Goal: Information Seeking & Learning: Find specific page/section

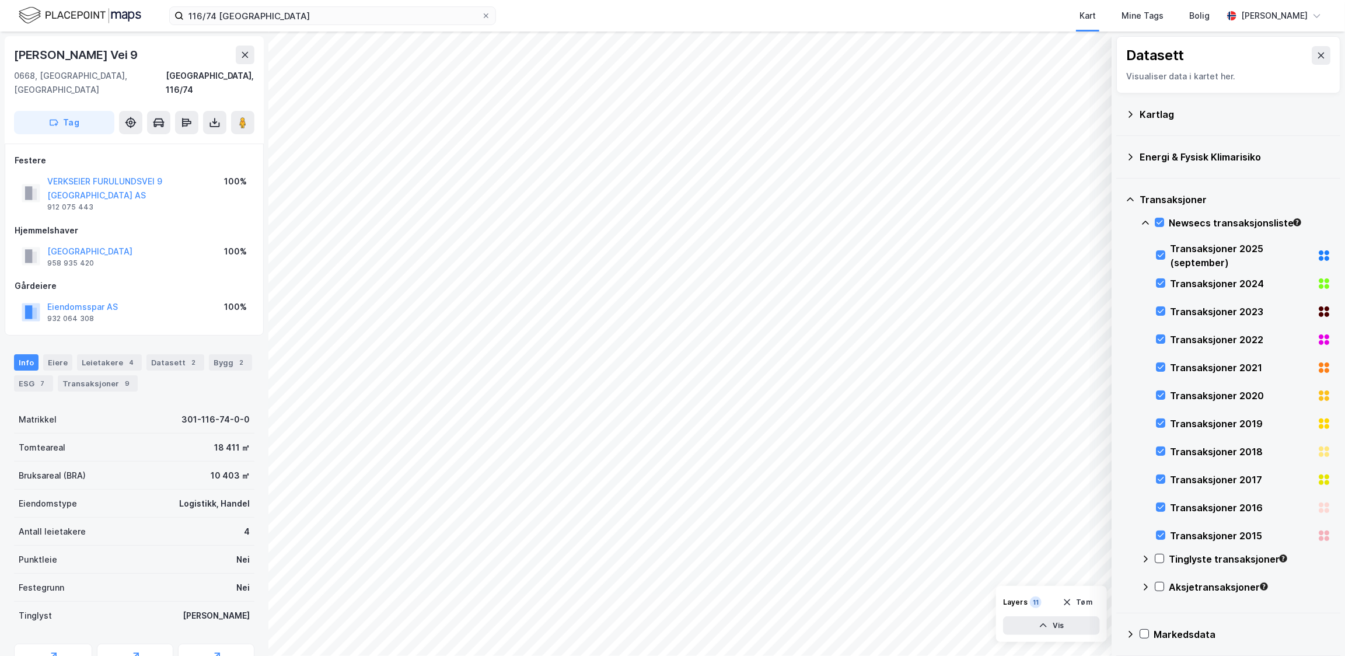
scroll to position [152, 0]
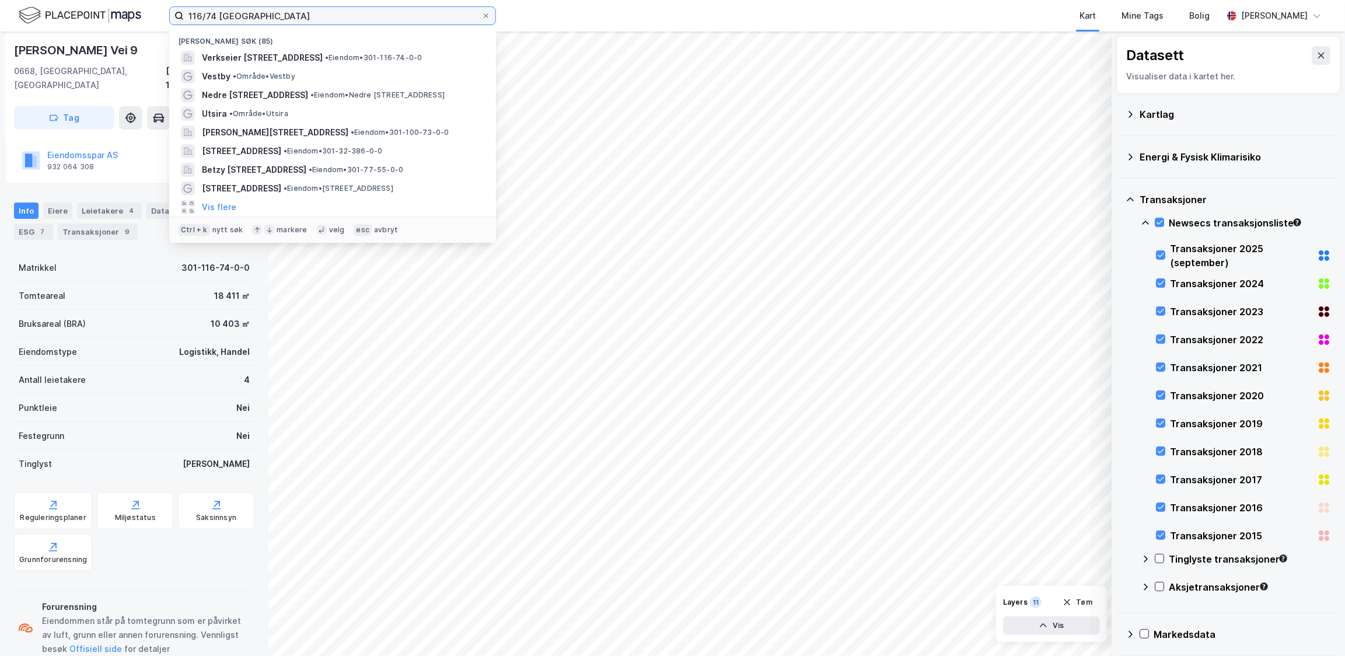
click at [240, 19] on input "116/74 [GEOGRAPHIC_DATA]" at bounding box center [332, 15] width 297 height 17
click at [240, 20] on input "116/74 [GEOGRAPHIC_DATA]" at bounding box center [332, 15] width 297 height 17
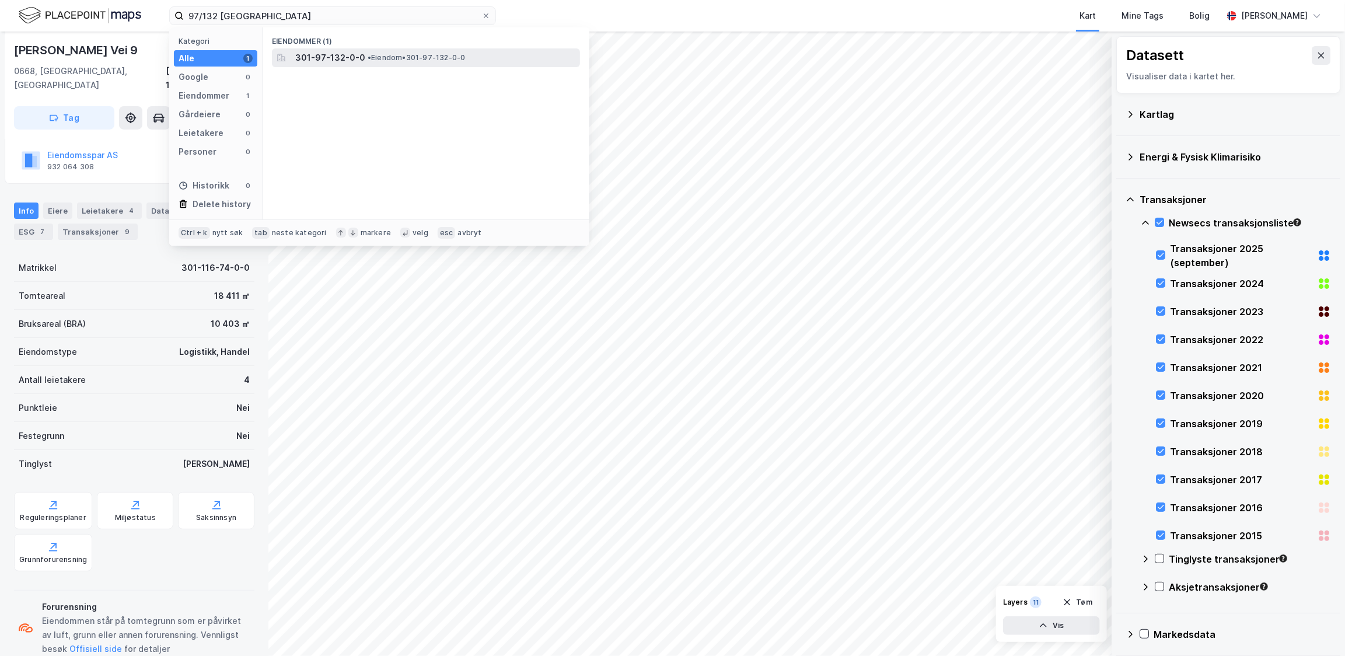
click at [396, 53] on span "• Eiendom • 301-97-132-0-0" at bounding box center [416, 57] width 98 height 9
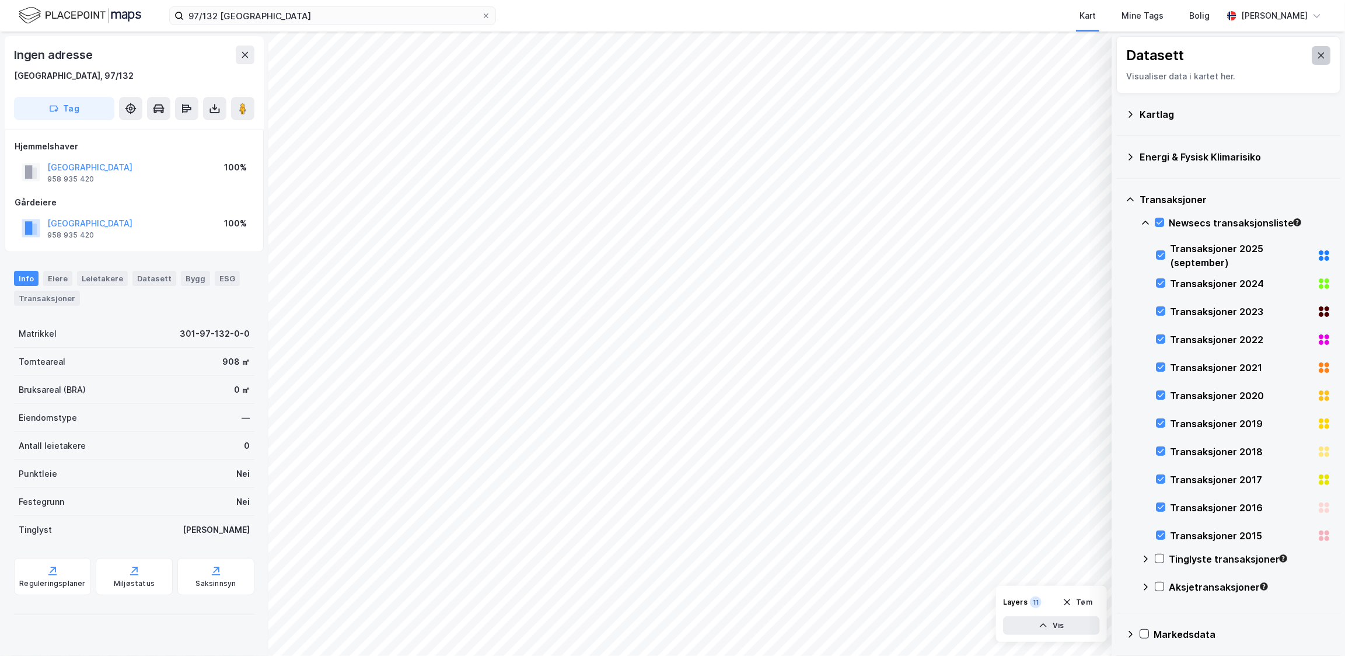
click at [1316, 54] on icon at bounding box center [1320, 55] width 9 height 9
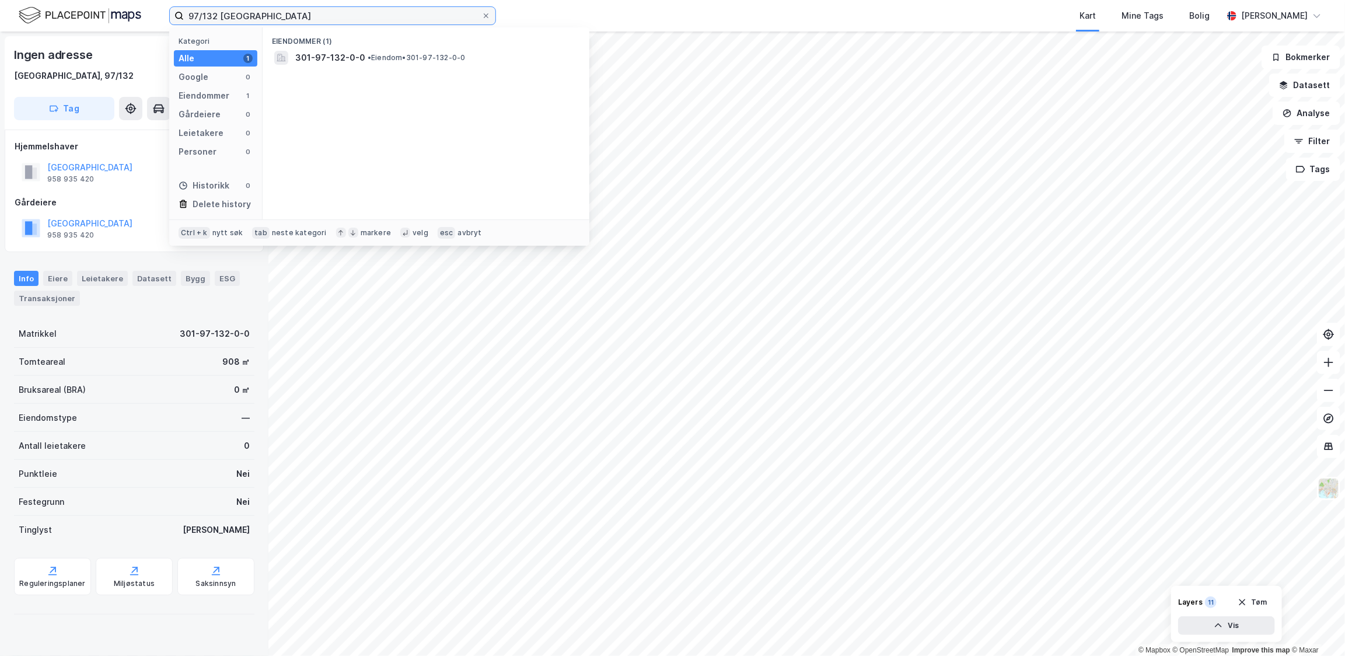
drag, startPoint x: 215, startPoint y: 20, endPoint x: 93, endPoint y: 8, distance: 122.5
click at [93, 6] on div "97/132 oslo Kategori Alle 1 Google 0 Eiendommer 1 Gårdeiere 0 Leietakere 0 Pers…" at bounding box center [672, 15] width 1345 height 31
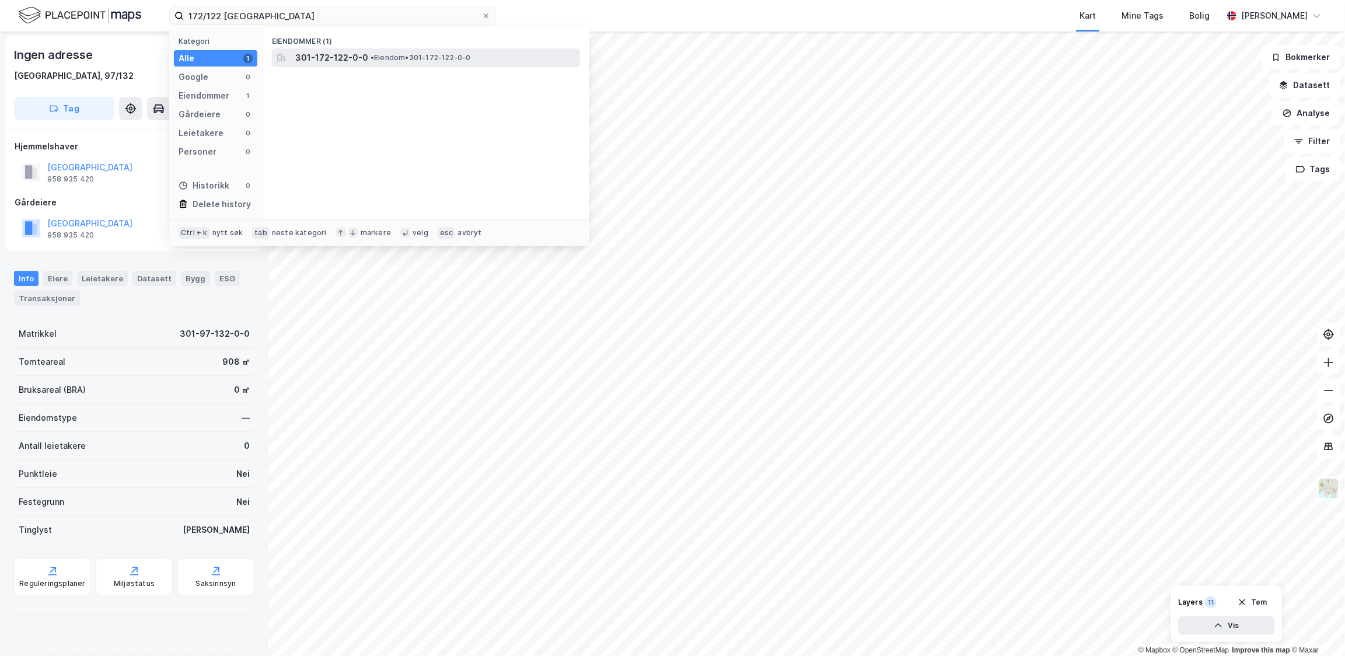
click at [325, 61] on span "301-172-122-0-0" at bounding box center [331, 58] width 73 height 14
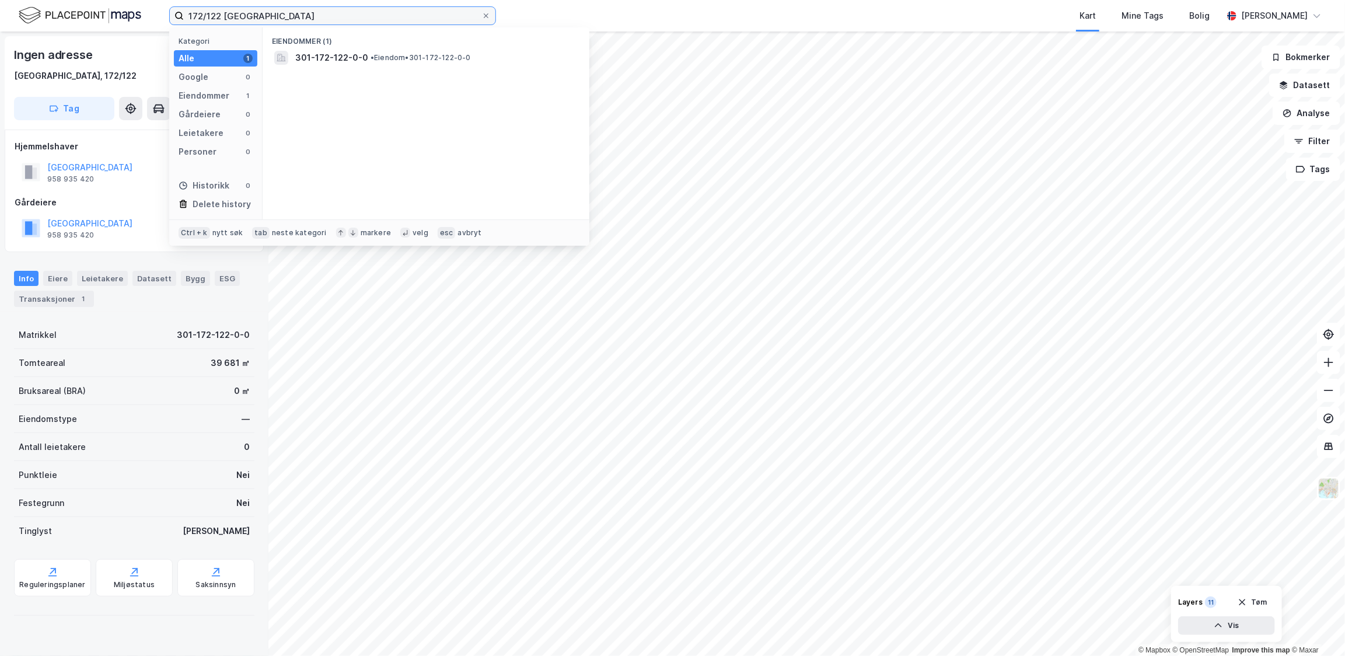
click at [202, 15] on input "172/122 [GEOGRAPHIC_DATA]" at bounding box center [332, 15] width 297 height 17
drag, startPoint x: 219, startPoint y: 15, endPoint x: 152, endPoint y: 15, distance: 67.1
click at [152, 15] on div "172/122 oslo Kategori Alle 1 Google 0 Eiendommer 1 Gårdeiere 0 Leietakere 0 Per…" at bounding box center [672, 15] width 1345 height 31
type input "175/45 [GEOGRAPHIC_DATA]"
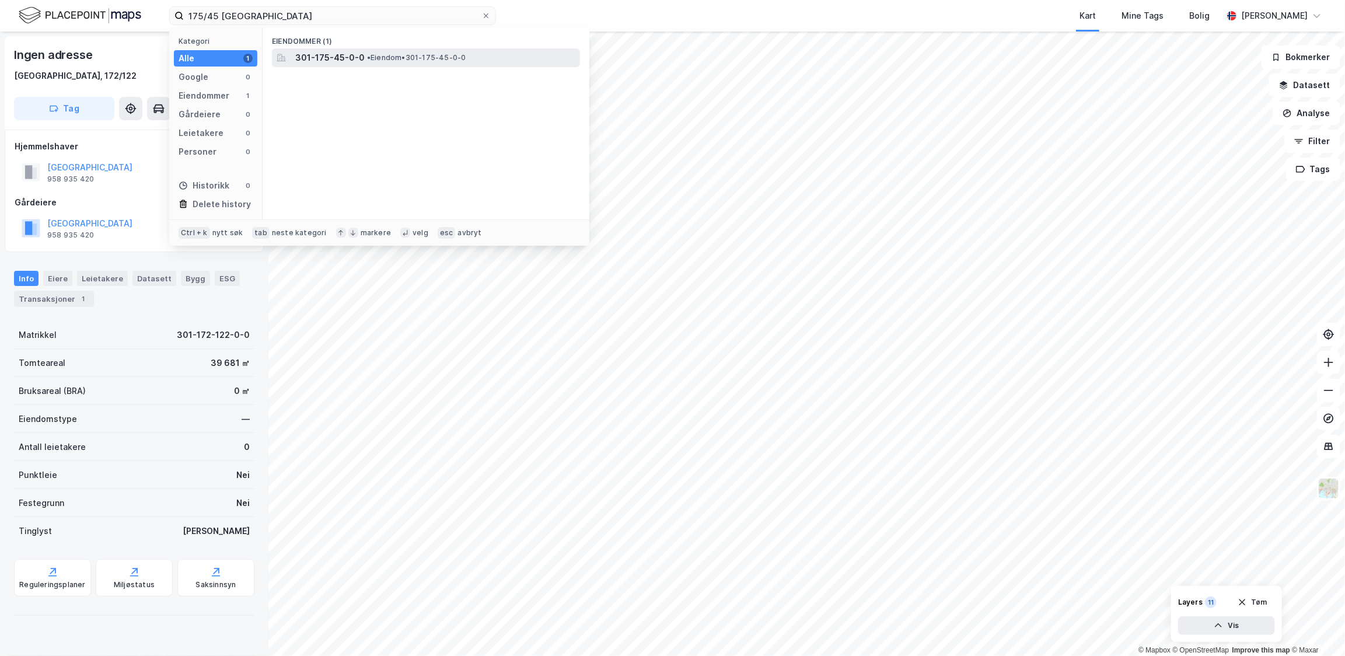
click at [432, 55] on span "• Eiendom • 301-175-45-0-0" at bounding box center [416, 57] width 99 height 9
